Goal: Information Seeking & Learning: Learn about a topic

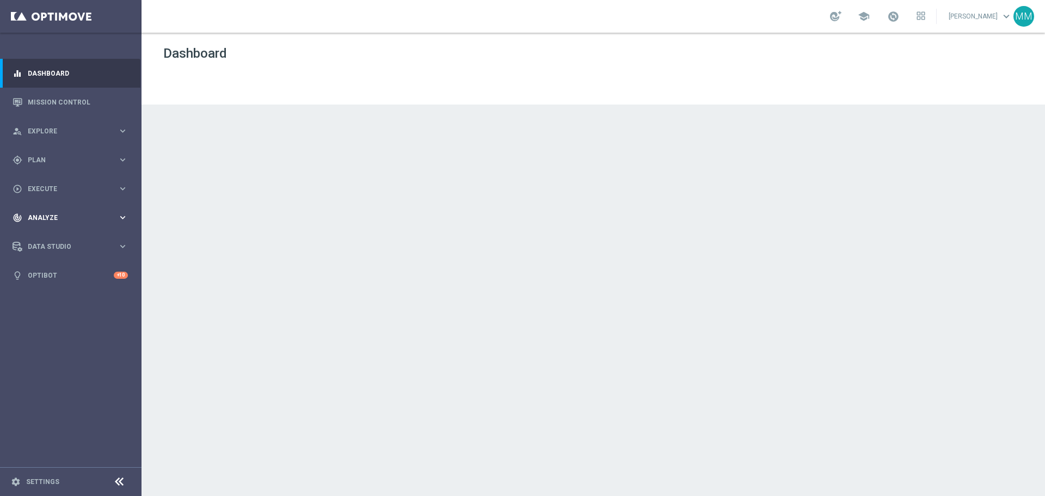
click at [79, 217] on span "Analyze" at bounding box center [73, 218] width 90 height 7
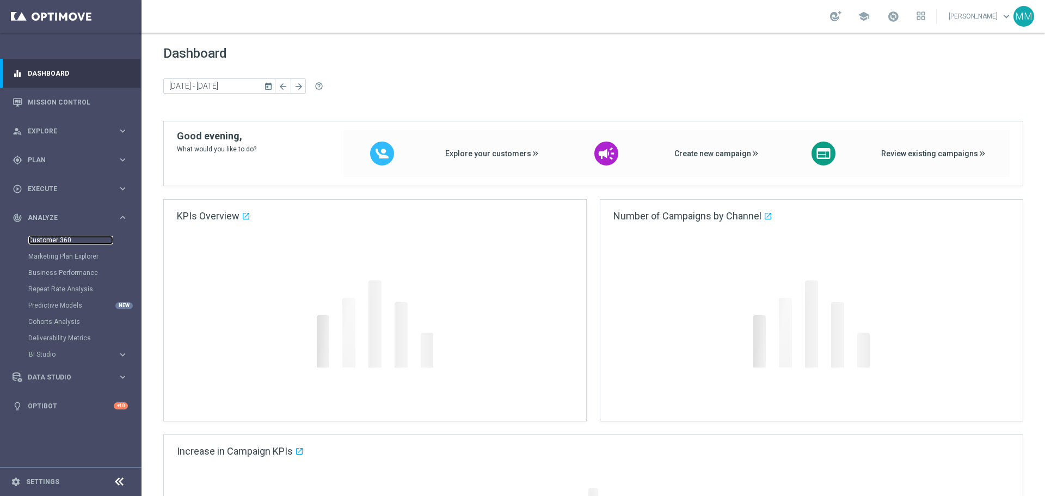
click at [59, 236] on link "Customer 360" at bounding box center [70, 240] width 85 height 9
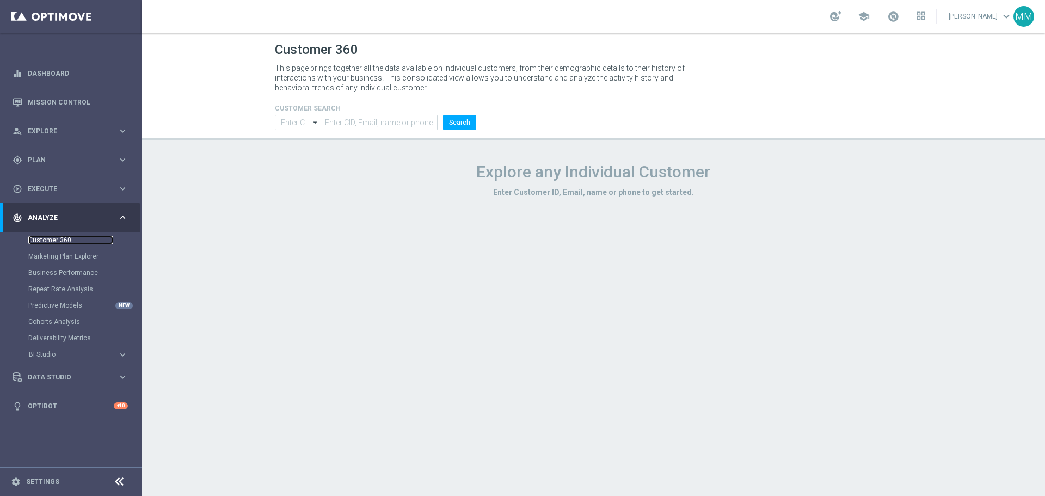
type input "Contains"
click at [417, 128] on input "text" at bounding box center [380, 122] width 116 height 15
paste input "1003388"
type input "1003388"
click at [464, 123] on button "Search" at bounding box center [459, 122] width 33 height 15
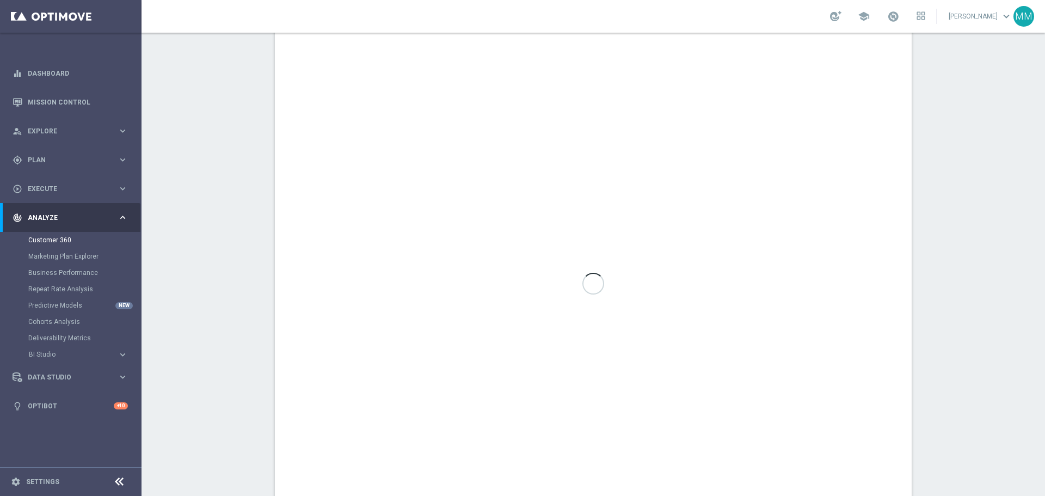
scroll to position [595, 0]
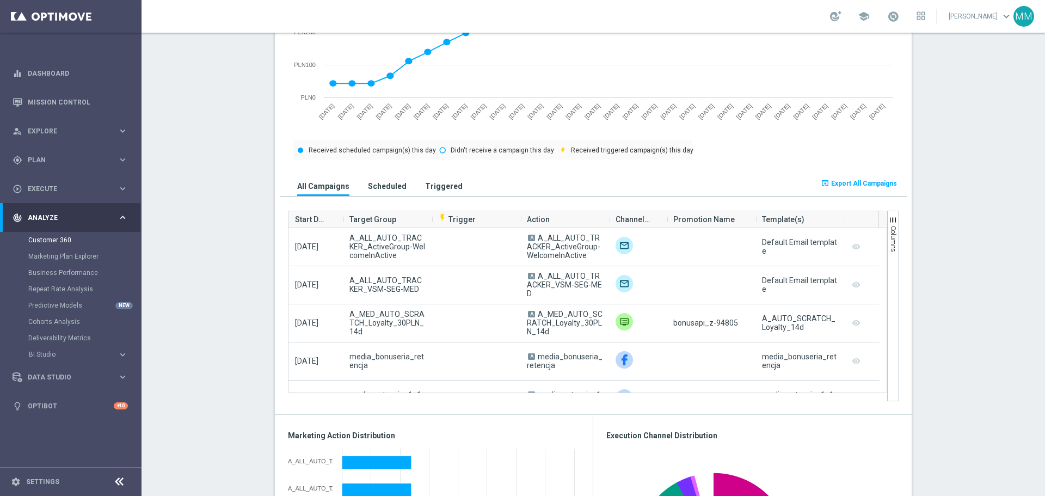
click at [218, 435] on section "AVG NGR L24WA: PLN68 more_vert CONSENT STATUS View Consent History FIRST DEPOSI…" at bounding box center [594, 424] width 904 height 1724
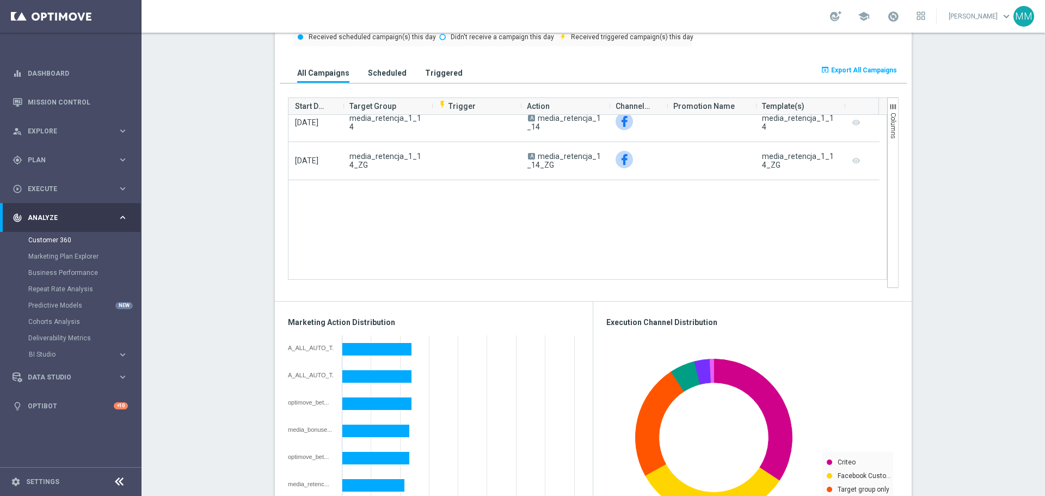
scroll to position [0, 0]
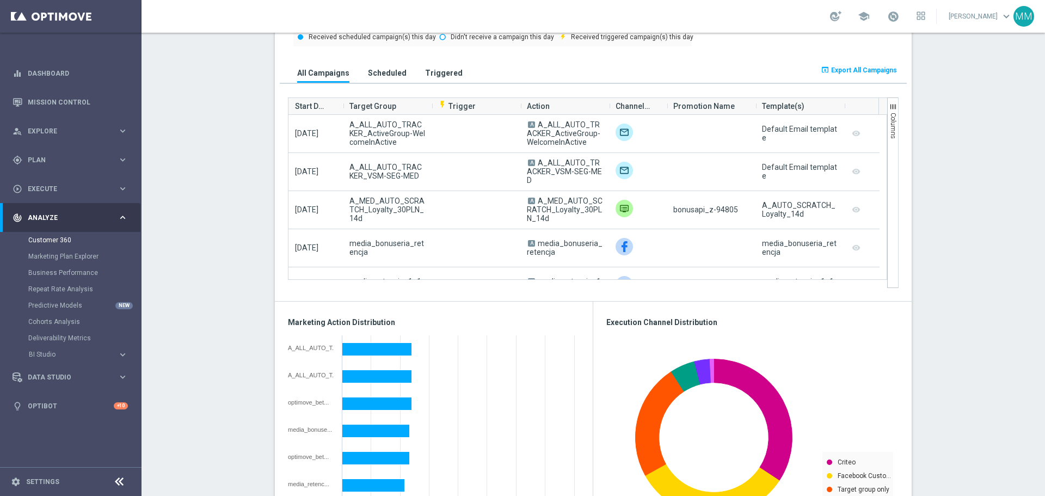
click at [372, 65] on button "Scheduled" at bounding box center [387, 73] width 44 height 20
